Goal: Book appointment/travel/reservation

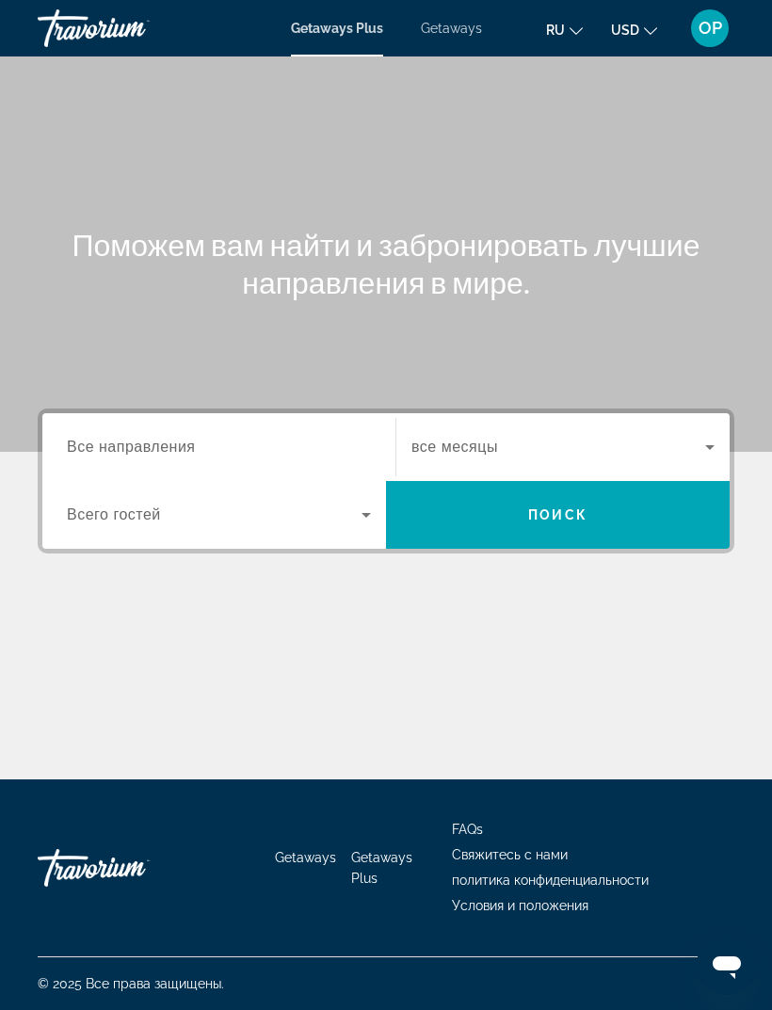
click at [160, 442] on span "Все направления" at bounding box center [131, 447] width 129 height 16
click at [160, 442] on input "Destination Все направления" at bounding box center [219, 448] width 304 height 23
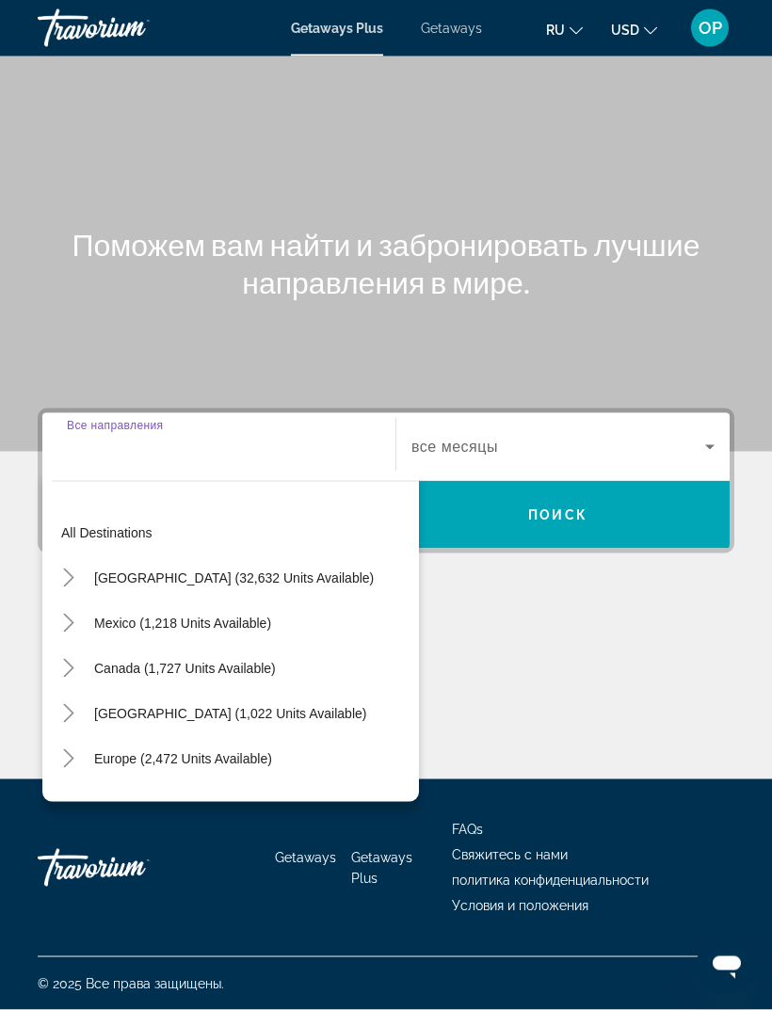
scroll to position [60, 0]
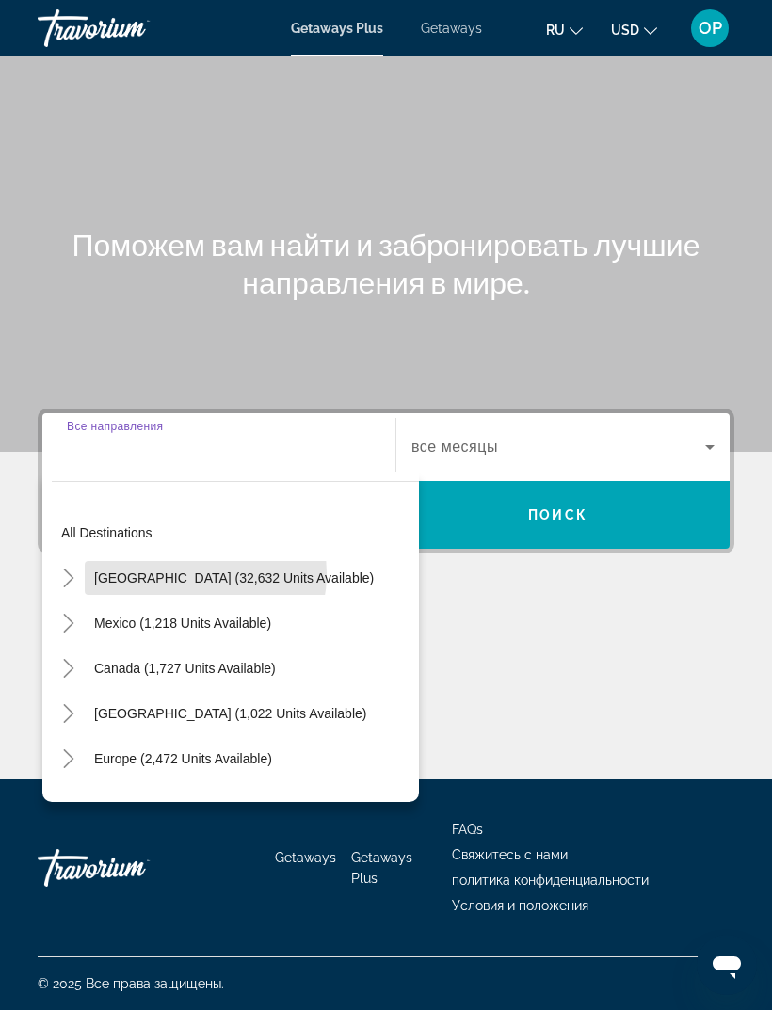
click at [171, 571] on span "[GEOGRAPHIC_DATA] (32,632 units available)" at bounding box center [234, 578] width 280 height 15
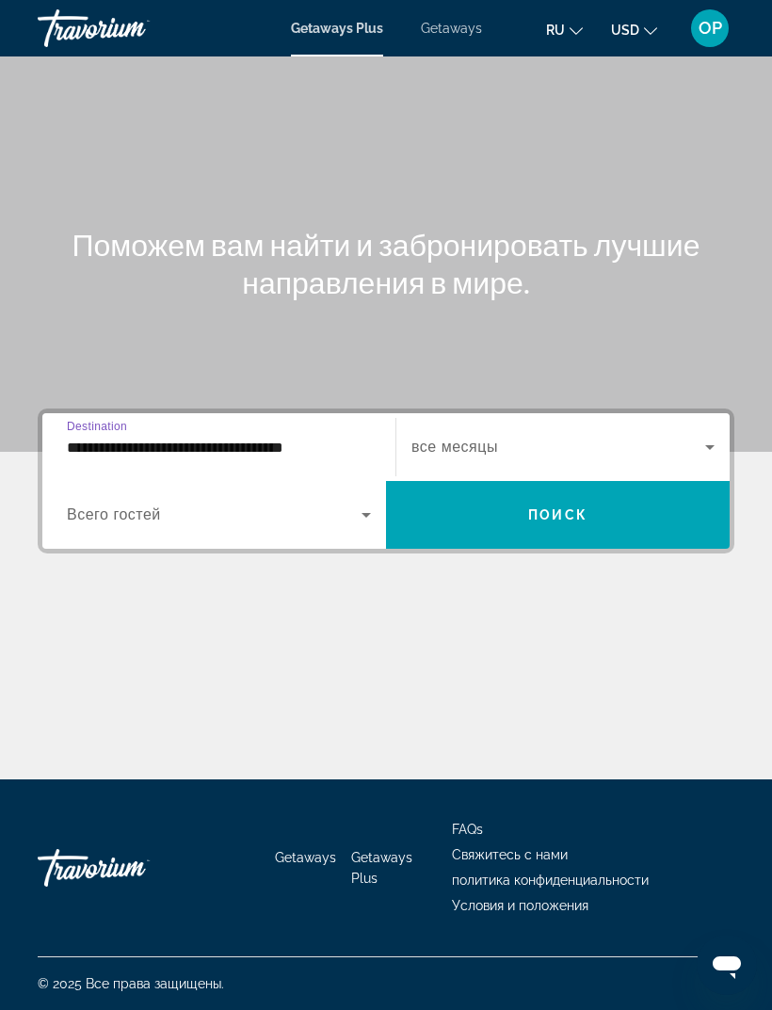
click at [123, 437] on input "**********" at bounding box center [219, 448] width 304 height 23
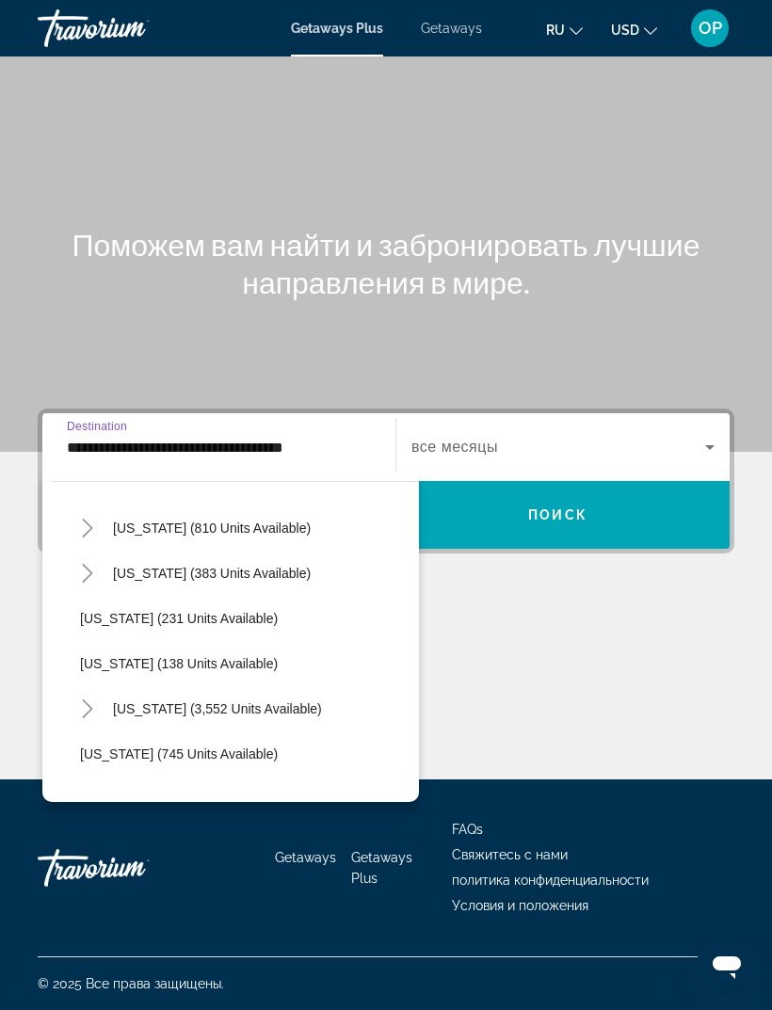
scroll to position [1497, 0]
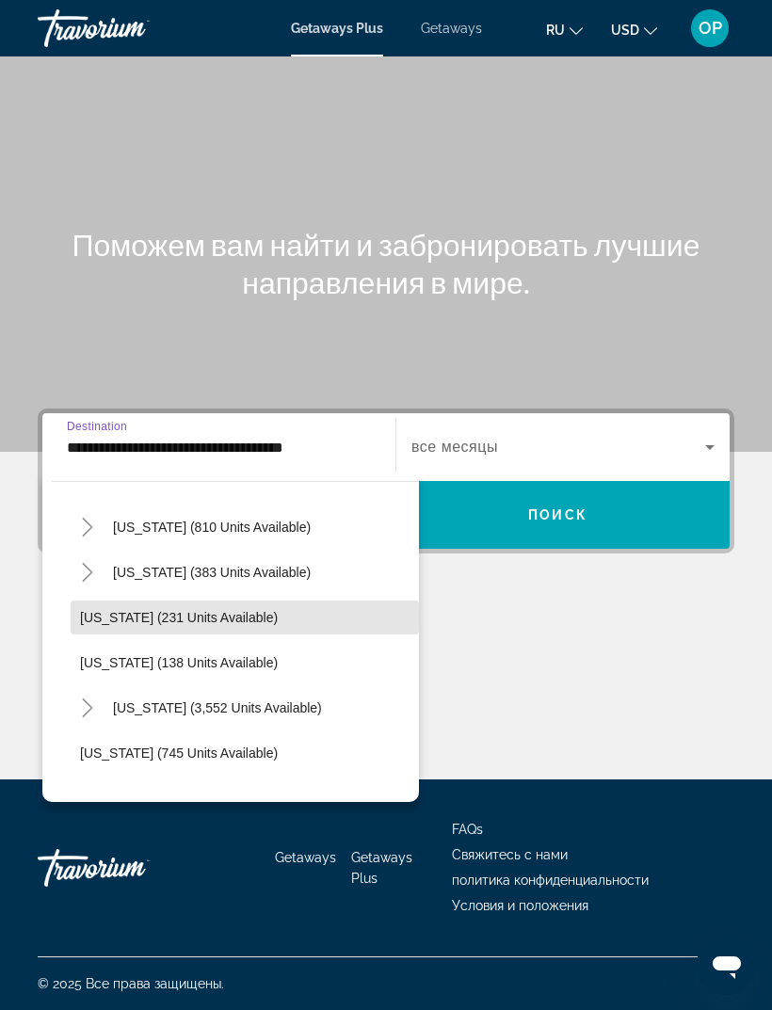
click at [115, 610] on span "[US_STATE] (231 units available)" at bounding box center [179, 617] width 198 height 15
type input "**********"
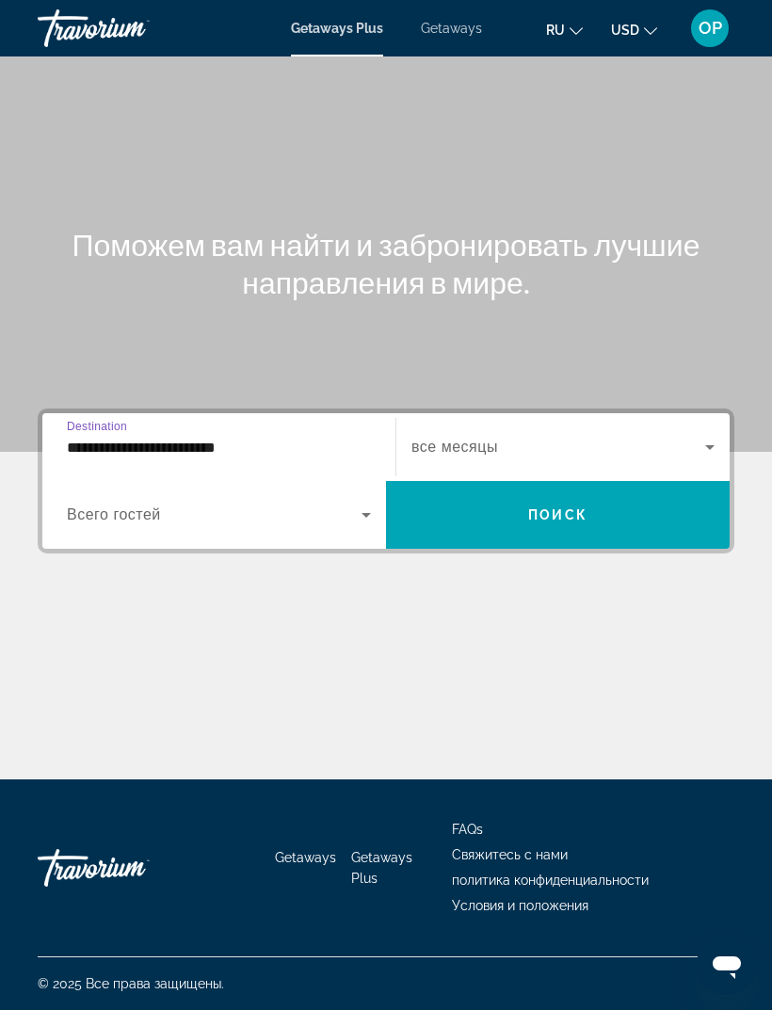
click at [108, 506] on span "Всего гостей" at bounding box center [114, 514] width 94 height 16
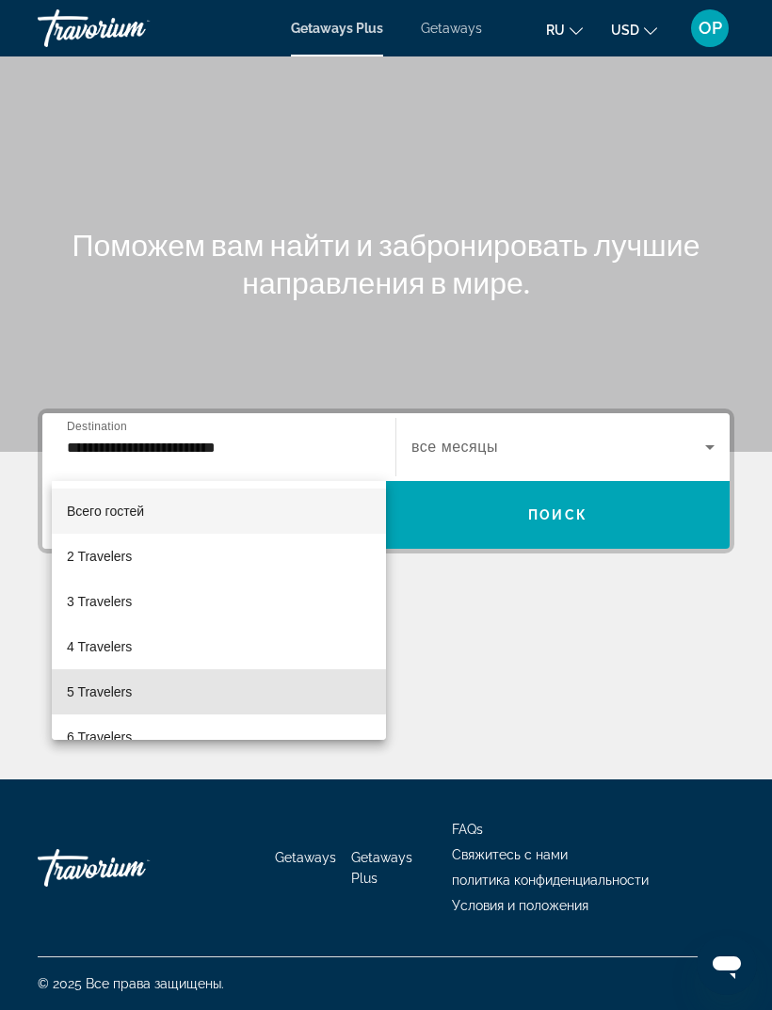
click at [104, 682] on span "5 Travelers" at bounding box center [99, 692] width 65 height 23
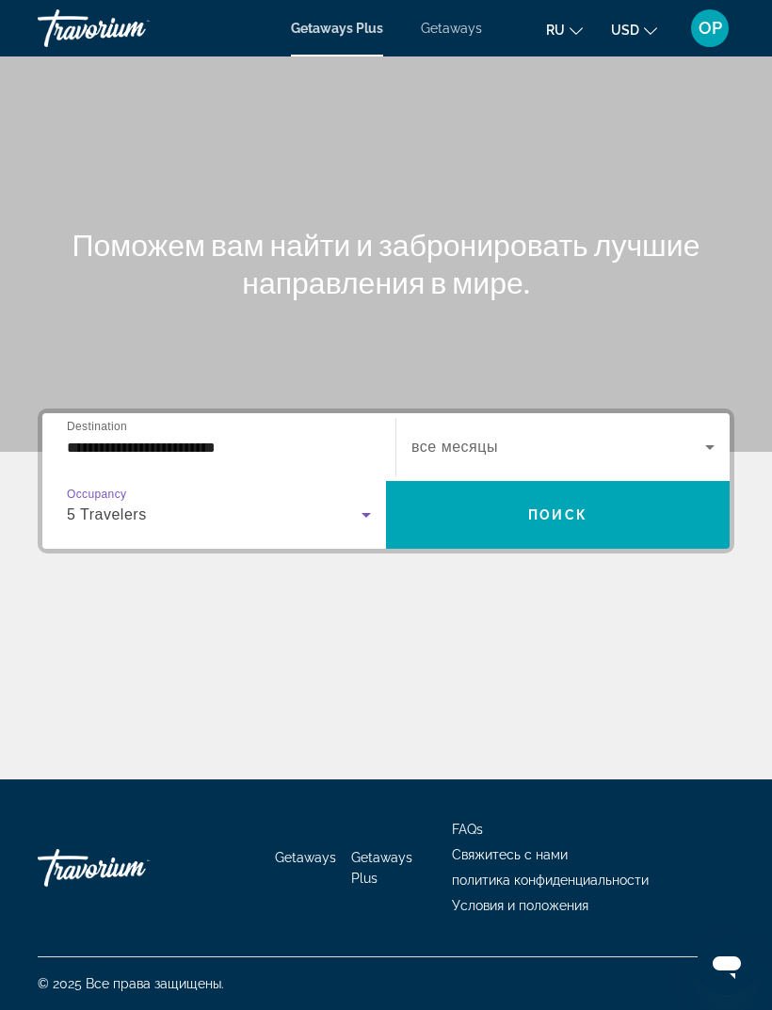
click at [611, 436] on span "Search widget" at bounding box center [558, 447] width 294 height 23
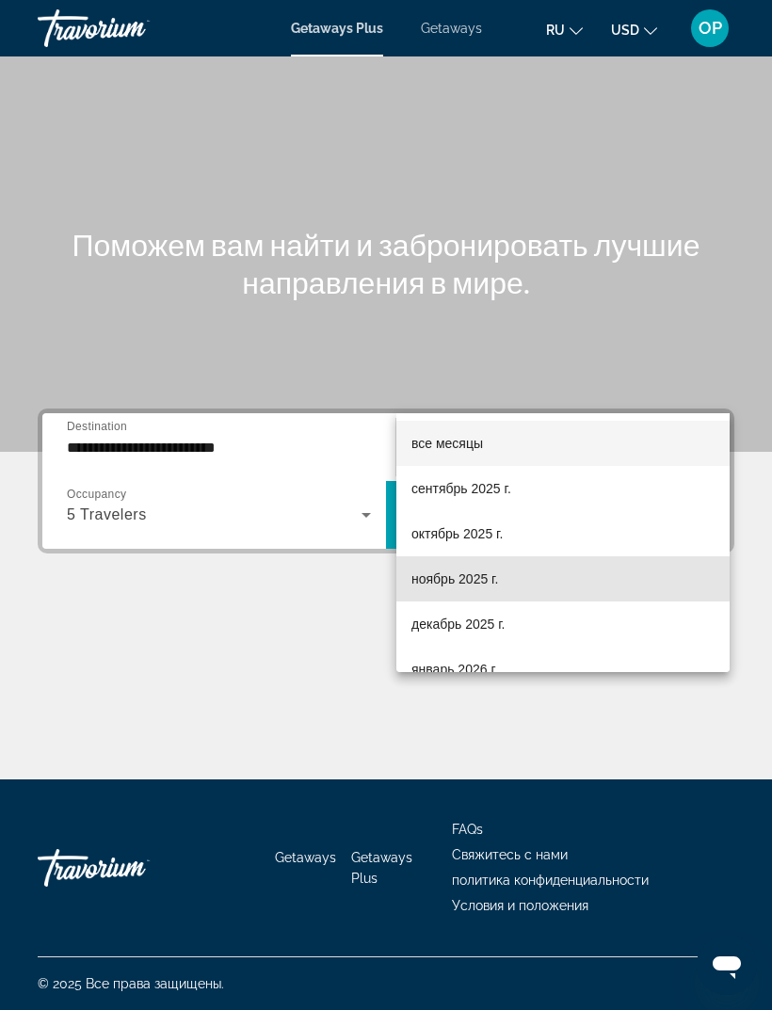
click at [440, 579] on span "ноябрь 2025 г." at bounding box center [454, 579] width 87 height 23
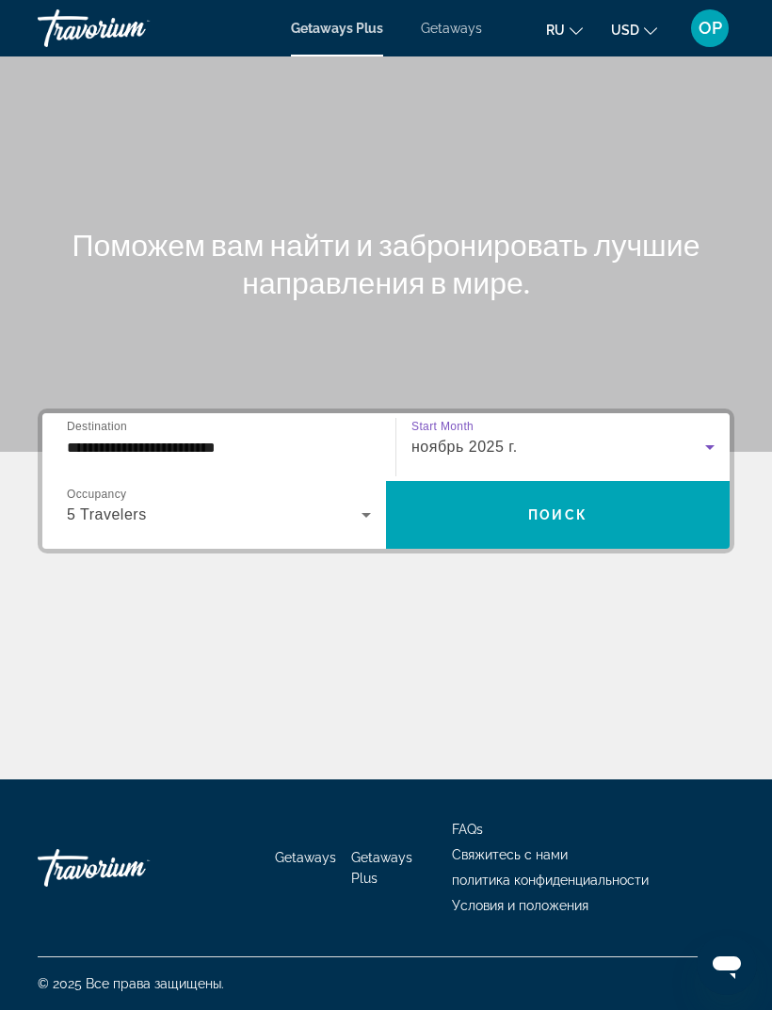
click at [539, 507] on span "Поиск" at bounding box center [557, 514] width 59 height 15
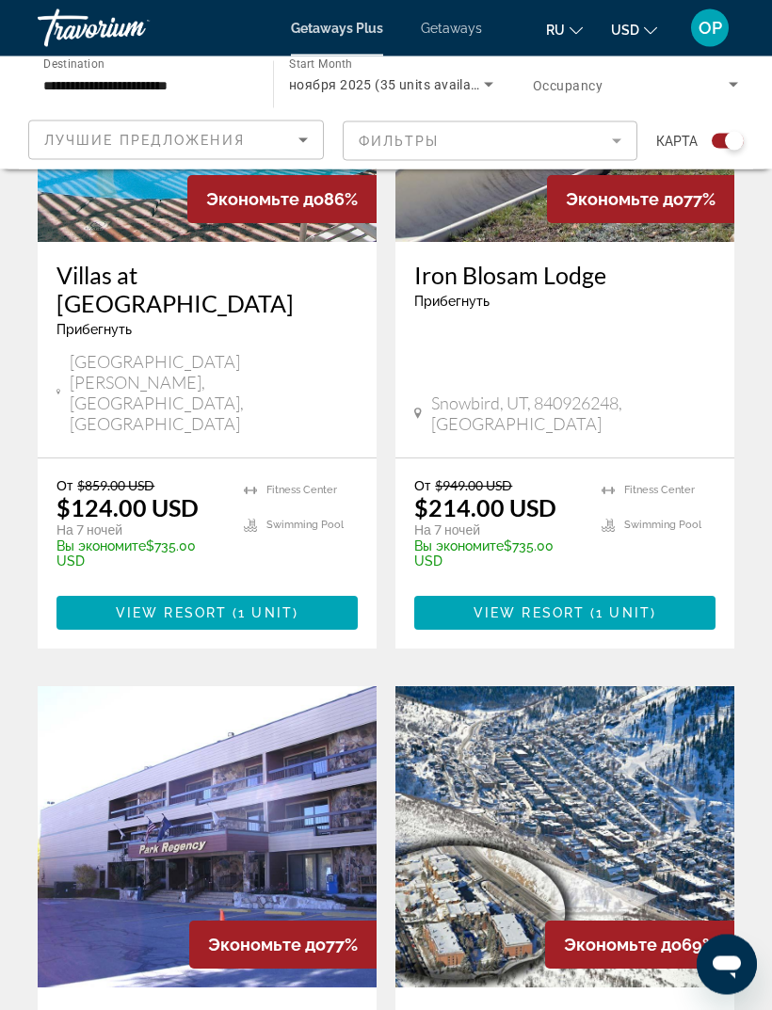
scroll to position [1411, 0]
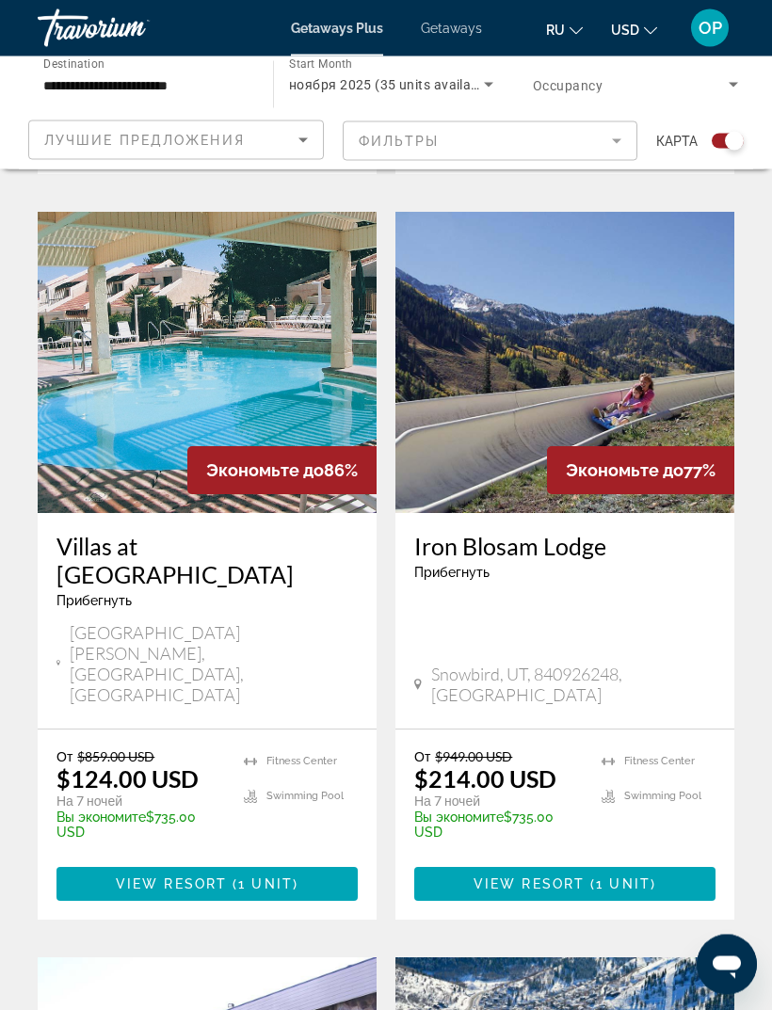
click at [138, 354] on img "Main content" at bounding box center [207, 363] width 339 height 301
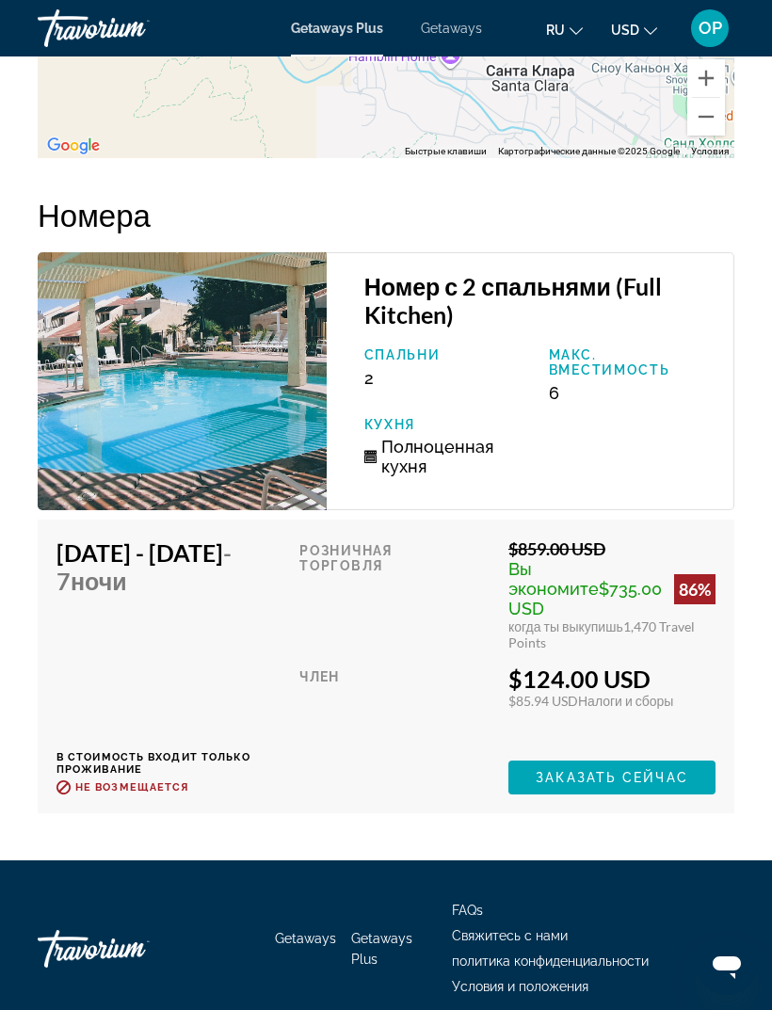
scroll to position [3319, 0]
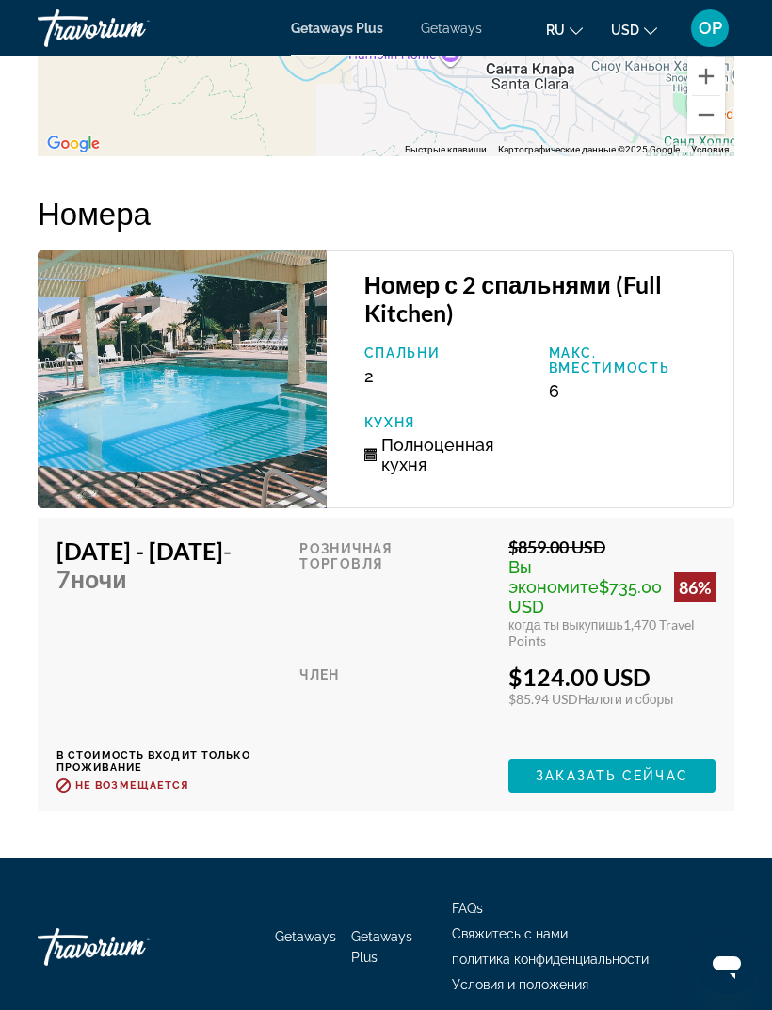
click at [142, 377] on img "Main content" at bounding box center [182, 379] width 289 height 258
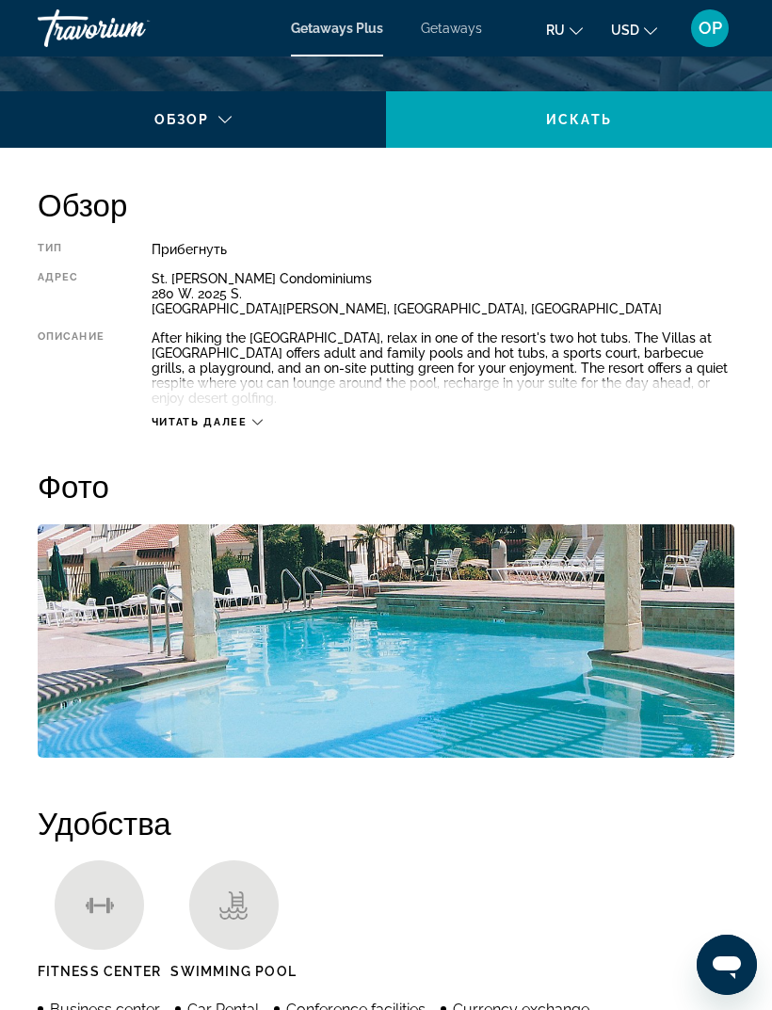
scroll to position [865, 0]
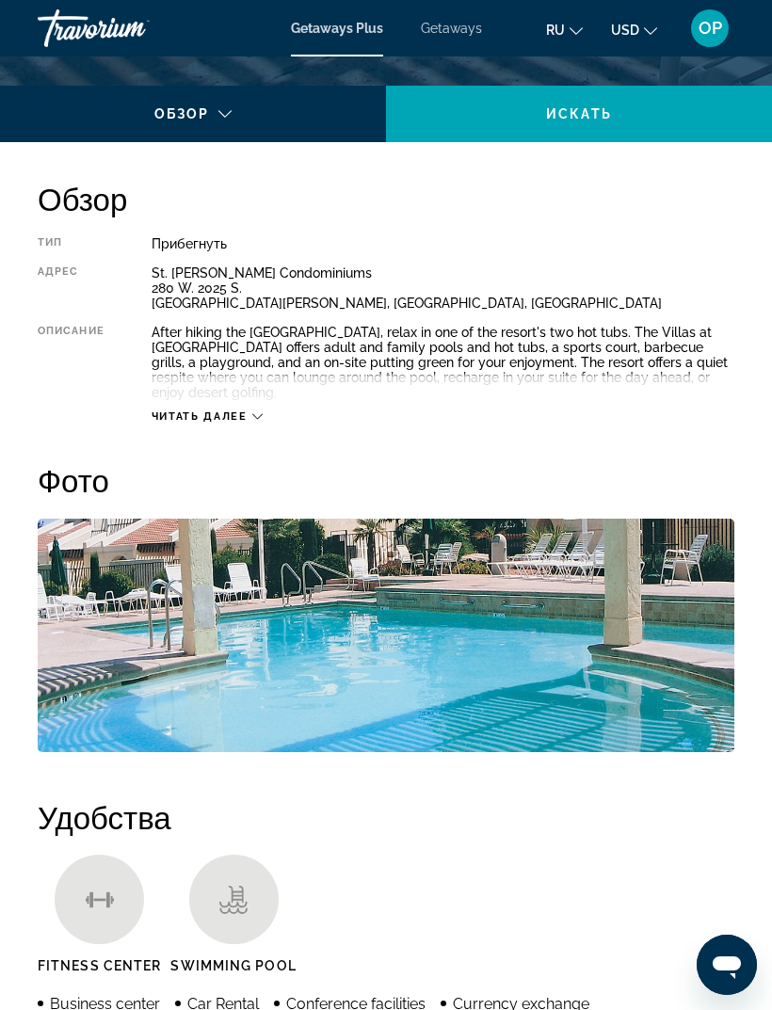
click at [251, 415] on div "Читать далее" at bounding box center [207, 416] width 111 height 12
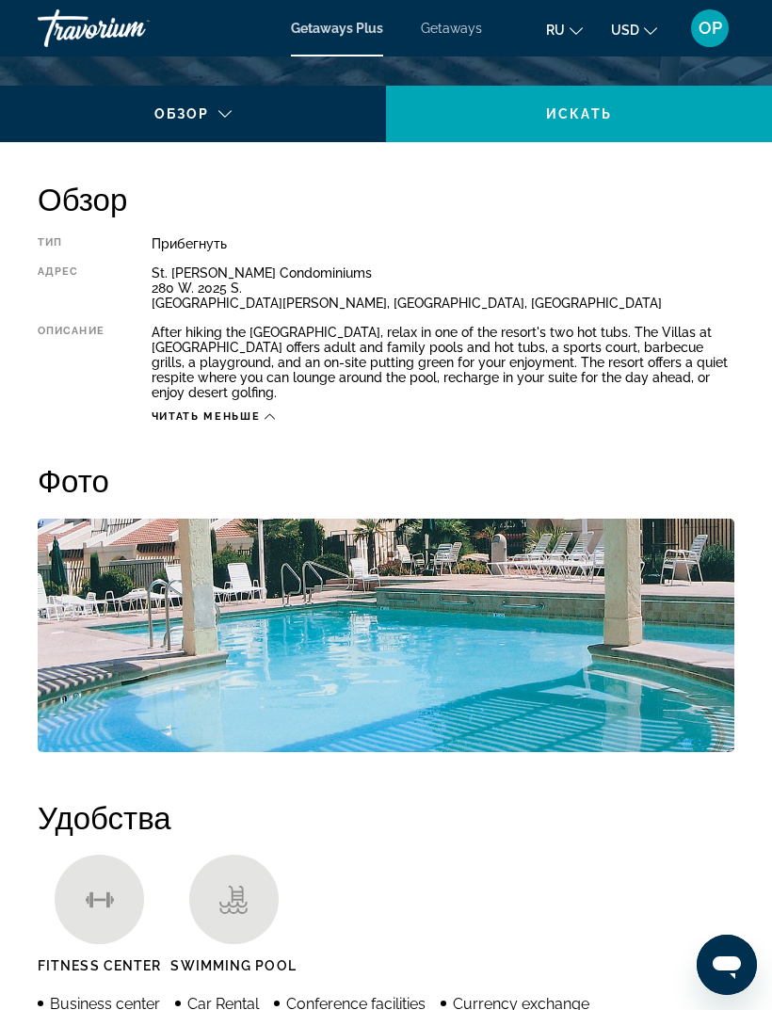
click at [274, 418] on icon "Main content" at bounding box center [270, 417] width 10 height 6
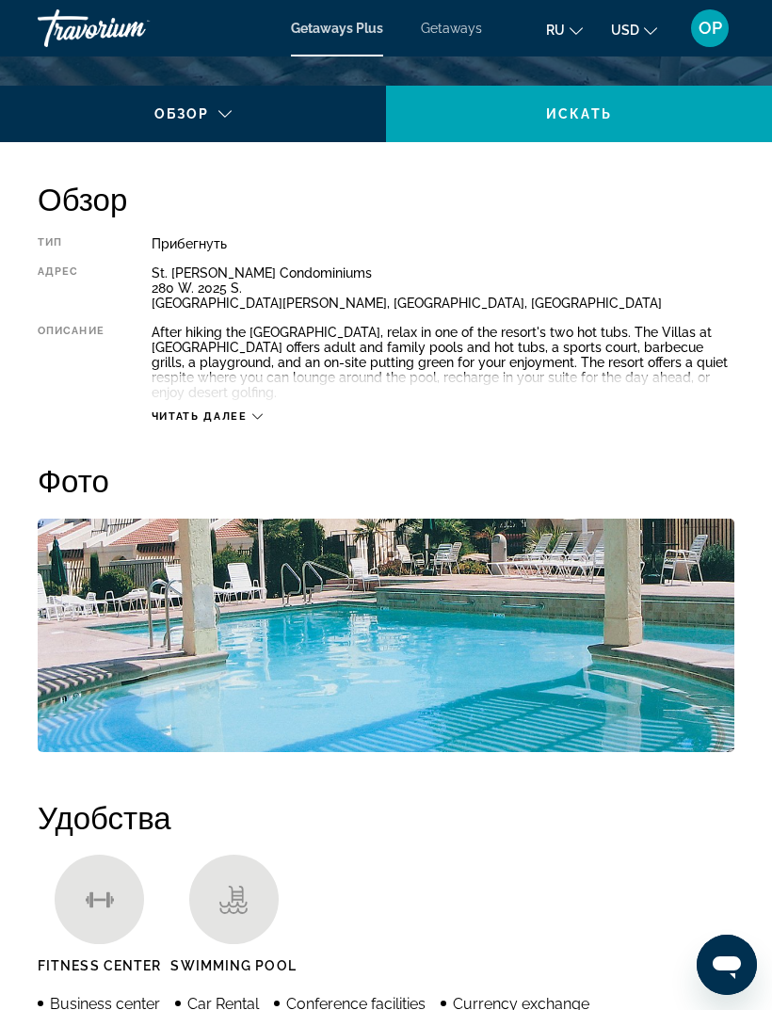
scroll to position [397, 0]
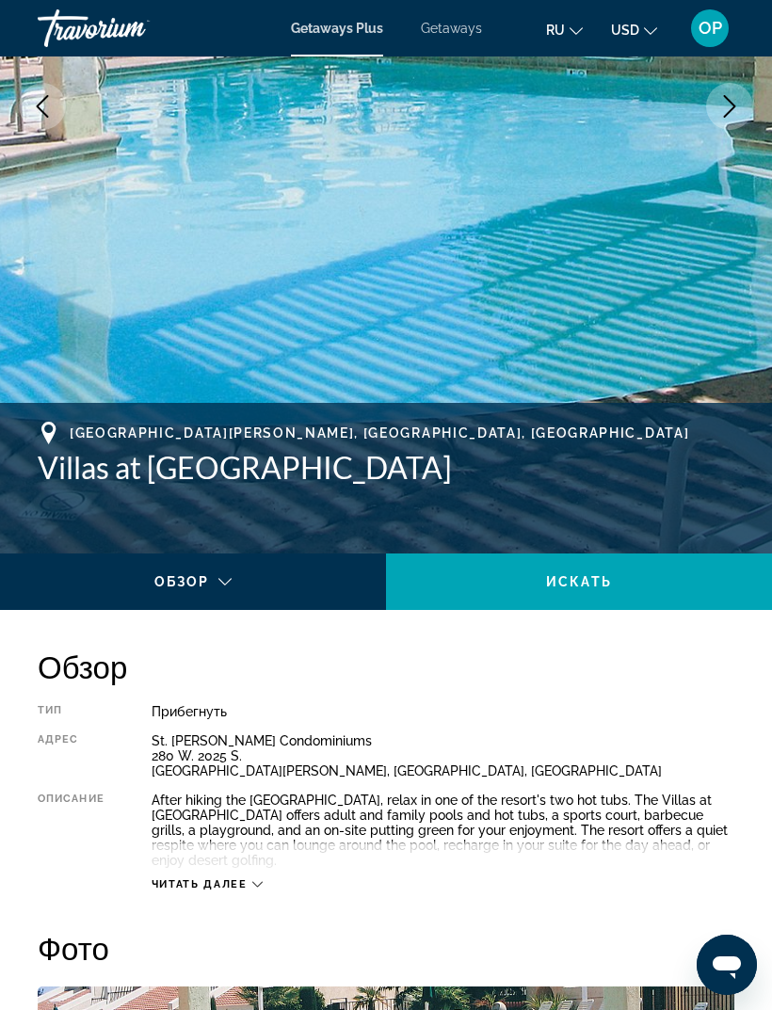
click at [262, 890] on icon "Main content" at bounding box center [257, 884] width 10 height 10
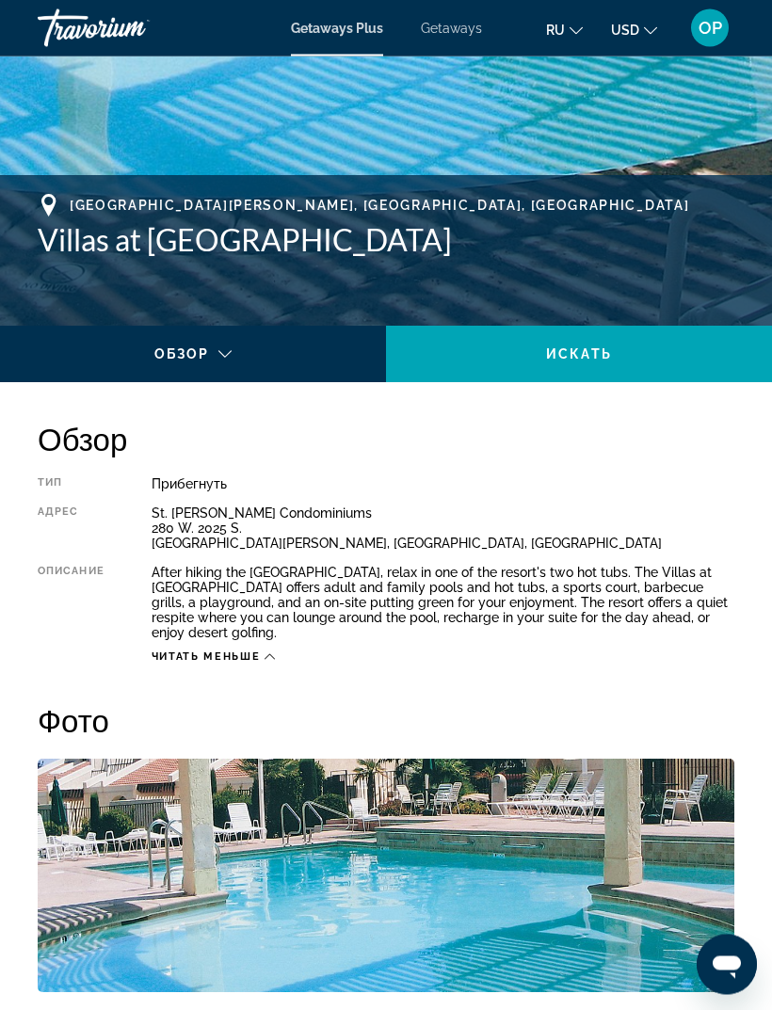
scroll to position [625, 0]
